Goal: Information Seeking & Learning: Check status

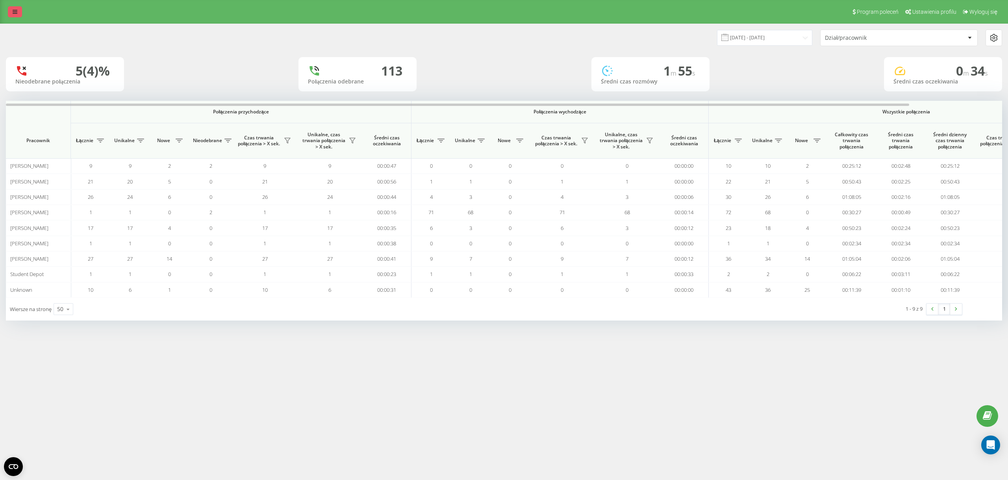
click at [9, 11] on link at bounding box center [15, 11] width 14 height 11
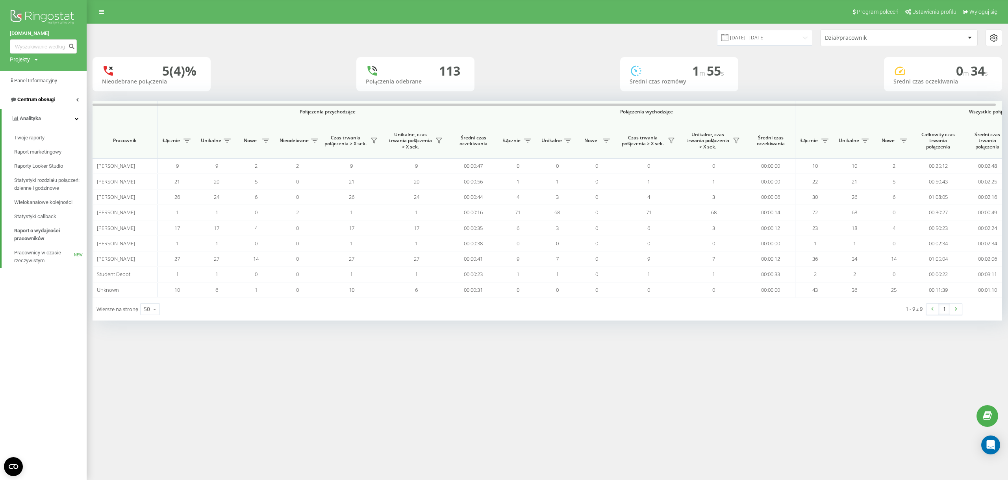
click at [66, 99] on link "Centrum obsługi" at bounding box center [43, 99] width 87 height 19
click at [50, 123] on span "Dziennik połączeń" at bounding box center [34, 119] width 41 height 8
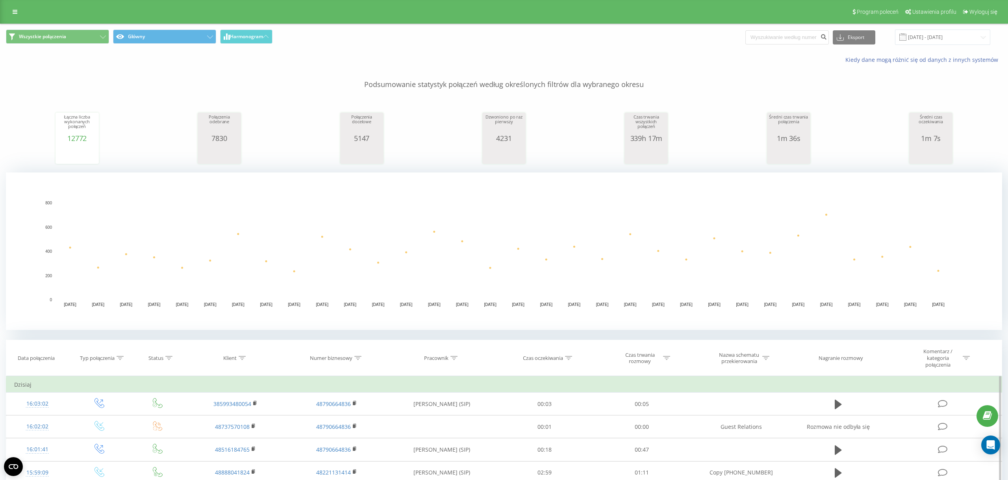
scroll to position [73, 0]
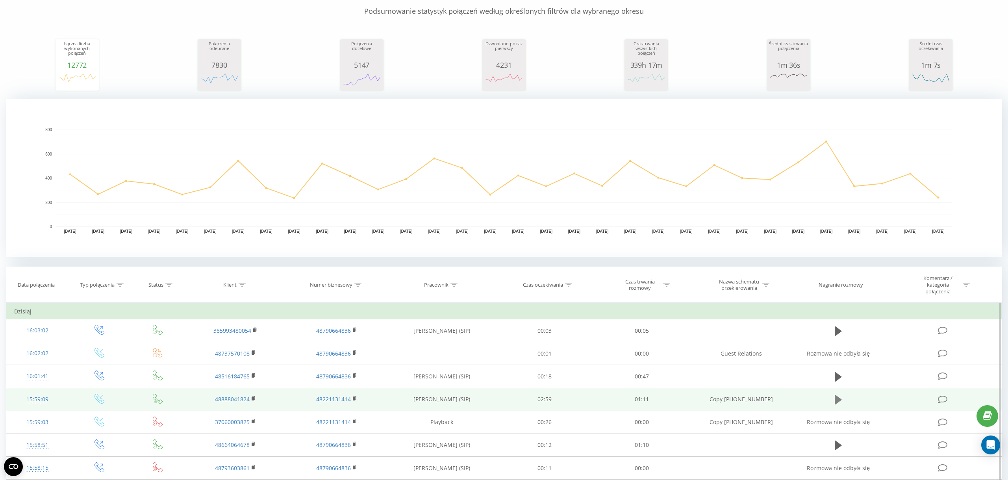
click at [842, 404] on icon at bounding box center [838, 399] width 7 height 11
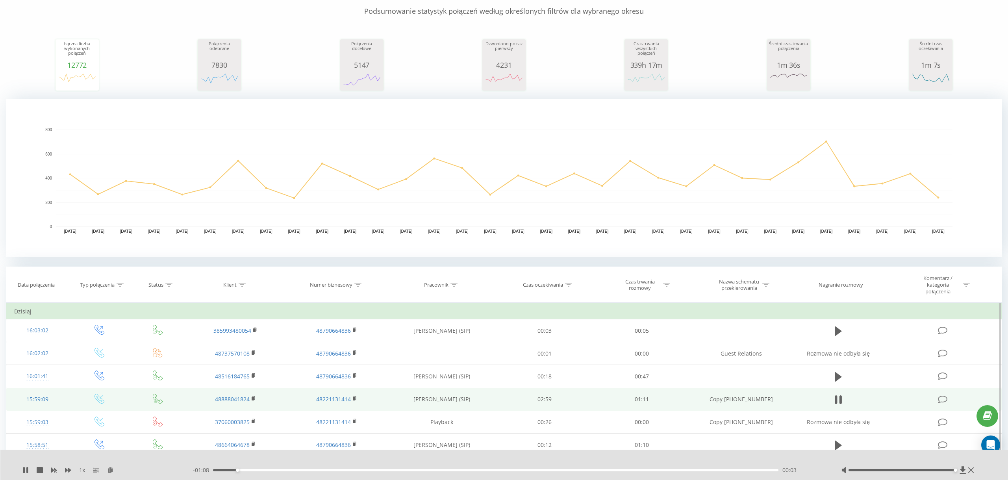
drag, startPoint x: 907, startPoint y: 469, endPoint x: 953, endPoint y: 470, distance: 45.7
click at [953, 470] on div at bounding box center [901, 470] width 107 height 2
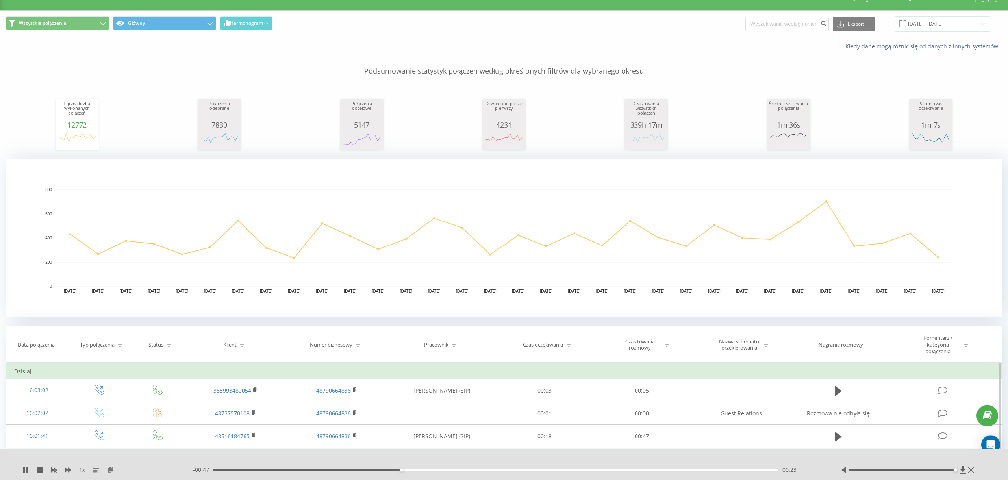
scroll to position [0, 0]
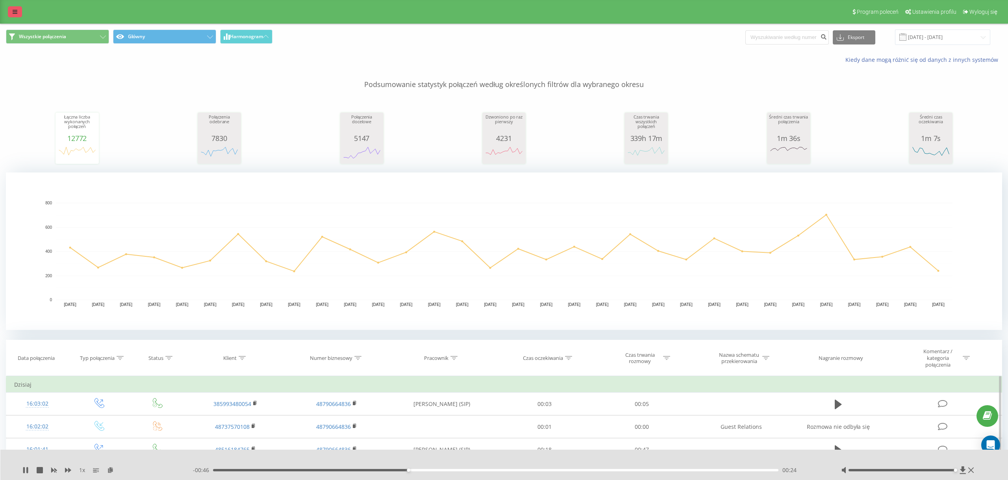
click at [15, 15] on link at bounding box center [15, 11] width 14 height 11
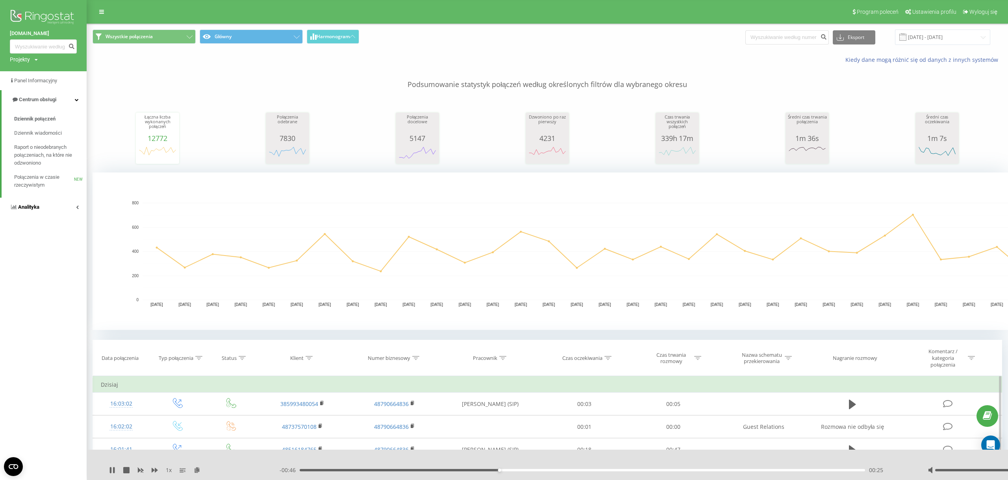
click at [44, 209] on link "Analityka" at bounding box center [43, 207] width 87 height 19
click at [45, 230] on span "Raport o wydajności pracowników" at bounding box center [48, 235] width 68 height 16
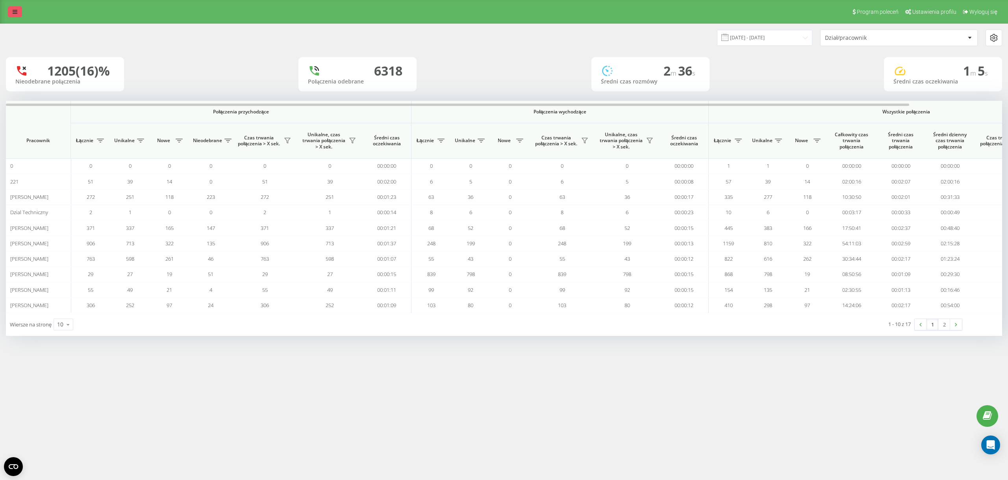
click at [19, 17] on link at bounding box center [15, 11] width 14 height 11
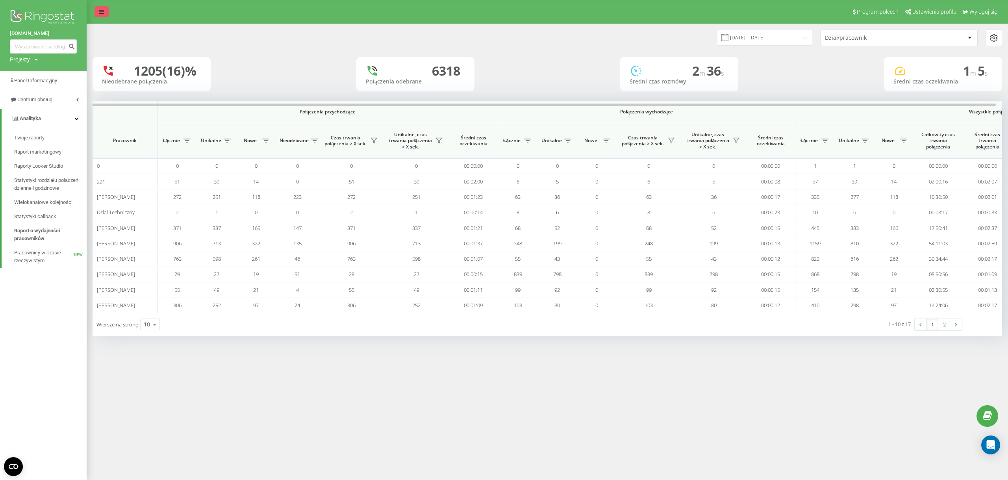
click at [103, 12] on icon at bounding box center [101, 12] width 5 height 6
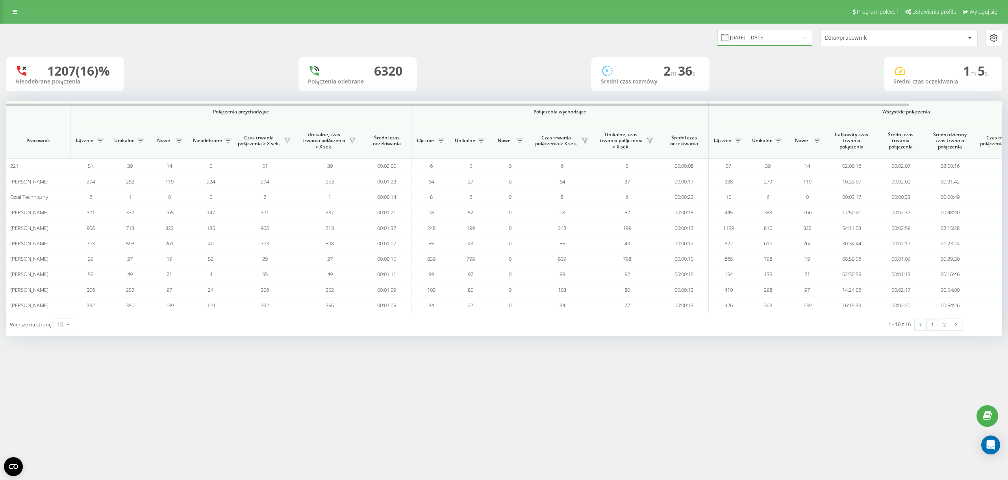
click at [761, 33] on input "[DATE] - [DATE]" at bounding box center [764, 37] width 95 height 15
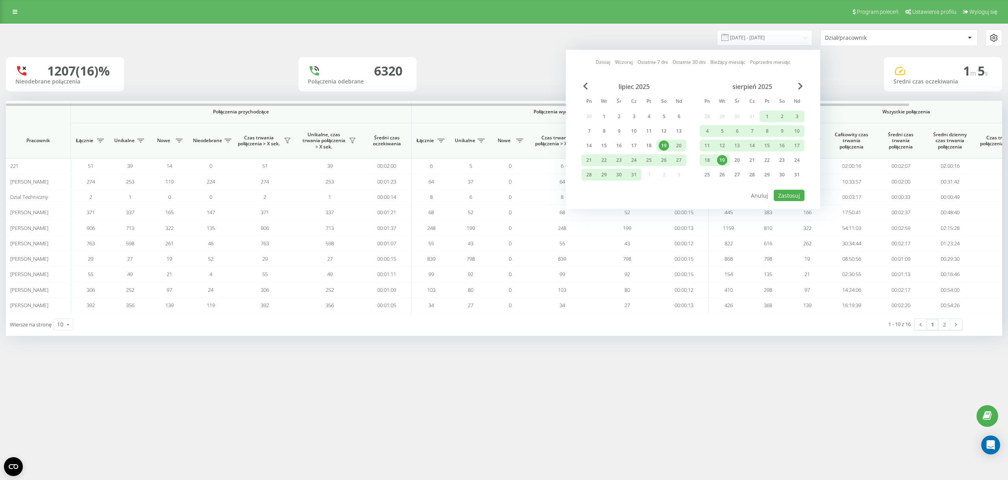
click at [722, 157] on div "19" at bounding box center [722, 160] width 10 height 10
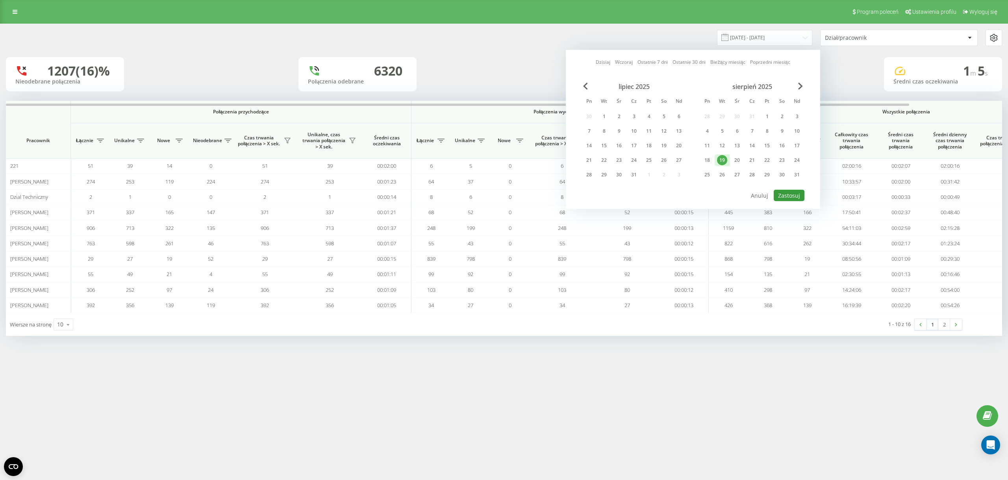
click at [792, 193] on button "Zastosuj" at bounding box center [789, 195] width 31 height 11
type input "19.08.2025 - 19.08.2025"
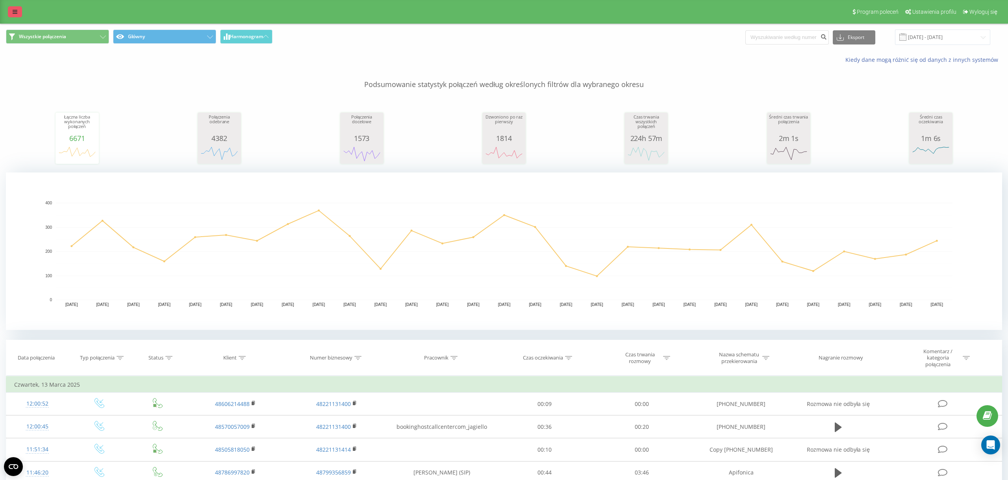
drag, startPoint x: 24, startPoint y: 11, endPoint x: 17, endPoint y: 11, distance: 6.7
click at [23, 11] on div "Program poleceń Ustawienia profilu Wyloguj się" at bounding box center [504, 12] width 1008 height 24
click at [16, 11] on icon at bounding box center [15, 12] width 5 height 6
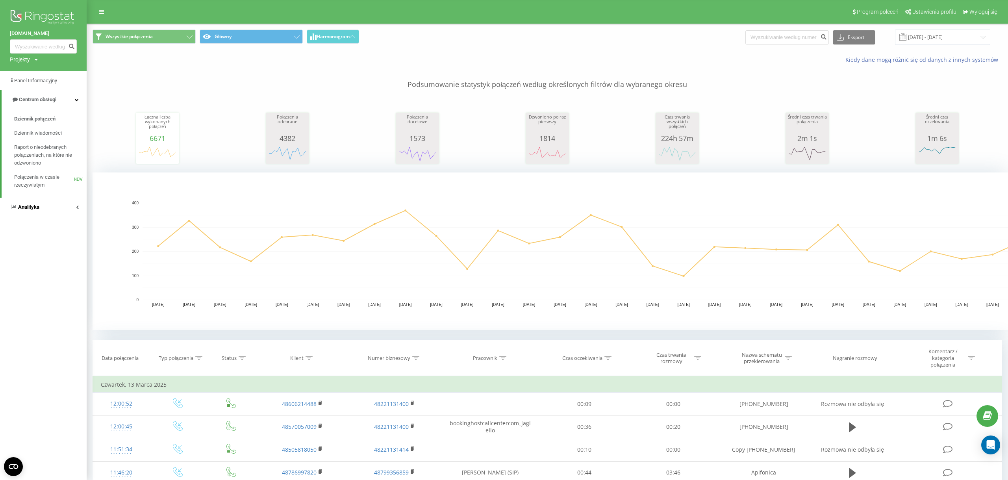
click at [39, 210] on span "Analityka" at bounding box center [28, 207] width 21 height 6
click at [45, 233] on span "Raport o wydajności pracowników" at bounding box center [48, 235] width 68 height 16
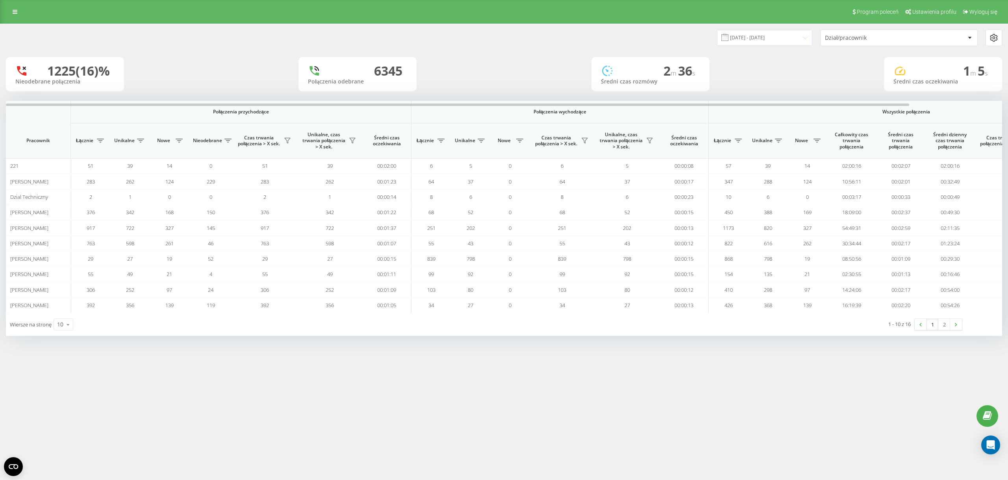
drag, startPoint x: 259, startPoint y: 36, endPoint x: 258, endPoint y: 44, distance: 7.9
click at [259, 37] on div "[DATE] - [DATE] Dział/pracownik" at bounding box center [504, 38] width 996 height 17
click at [757, 38] on input "19.07.2025 - 19.08.2025" at bounding box center [764, 37] width 95 height 15
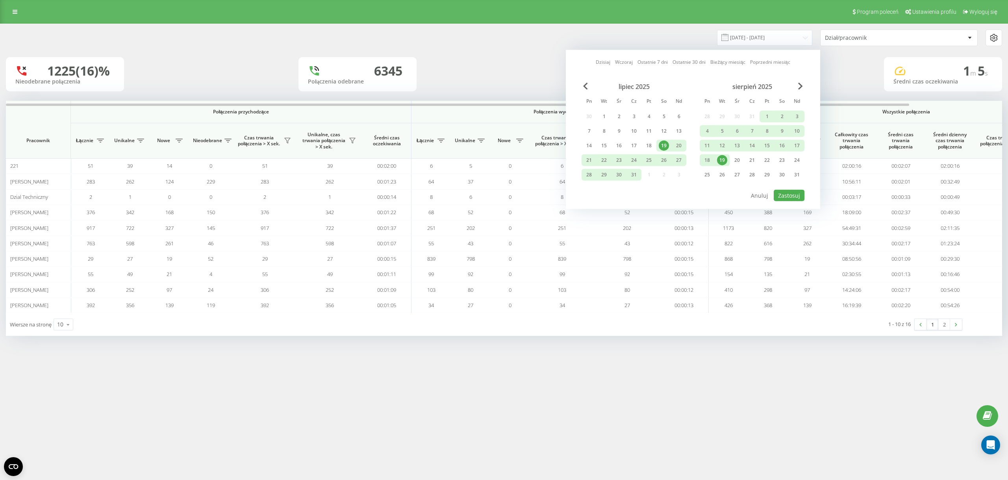
click at [724, 160] on div "19" at bounding box center [722, 160] width 10 height 10
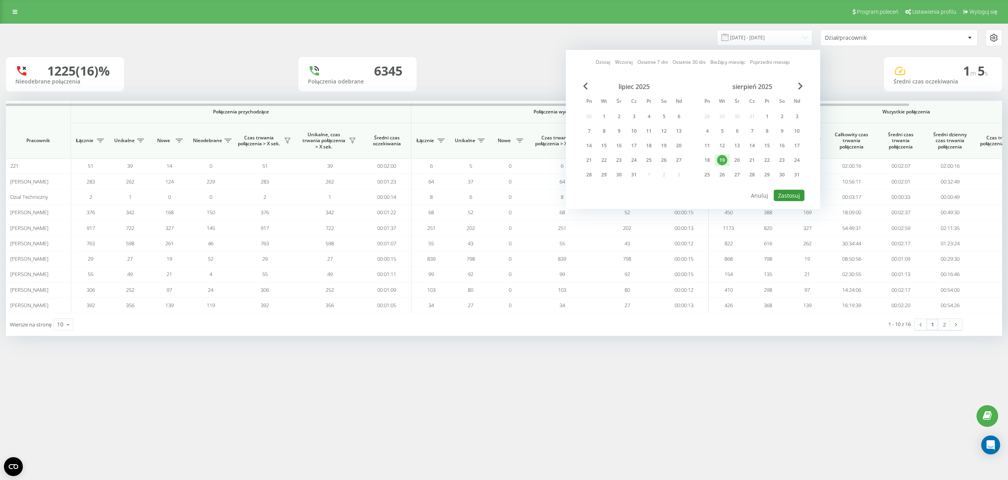
click at [803, 194] on button "Zastosuj" at bounding box center [789, 195] width 31 height 11
type input "19.08.2025 - 19.08.2025"
